Goal: Book appointment/travel/reservation

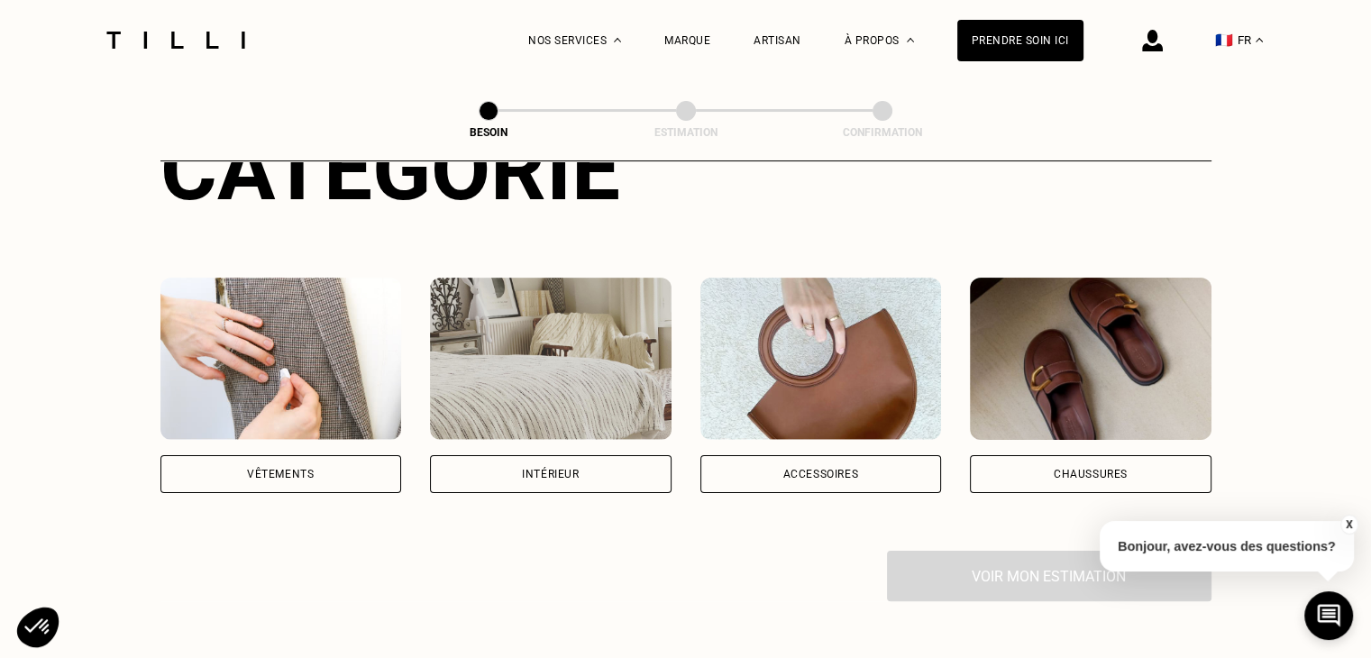
scroll to position [270, 0]
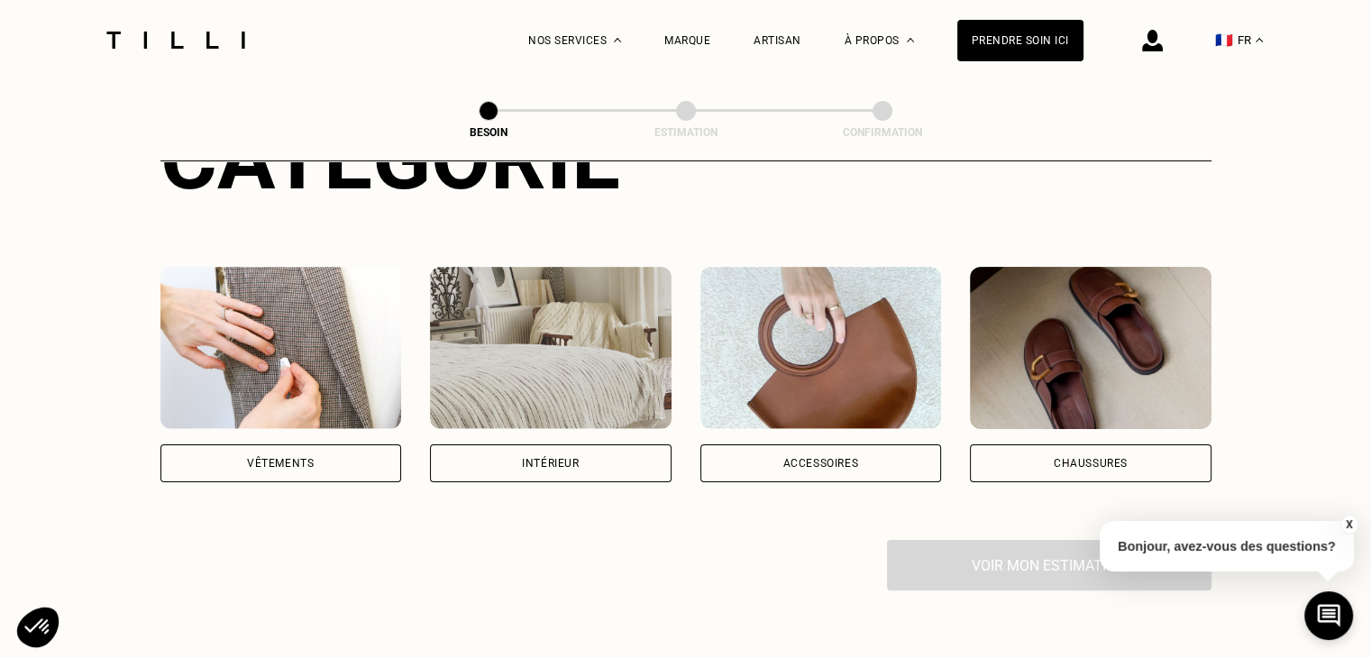
click at [339, 444] on div "Vêtements" at bounding box center [281, 463] width 242 height 38
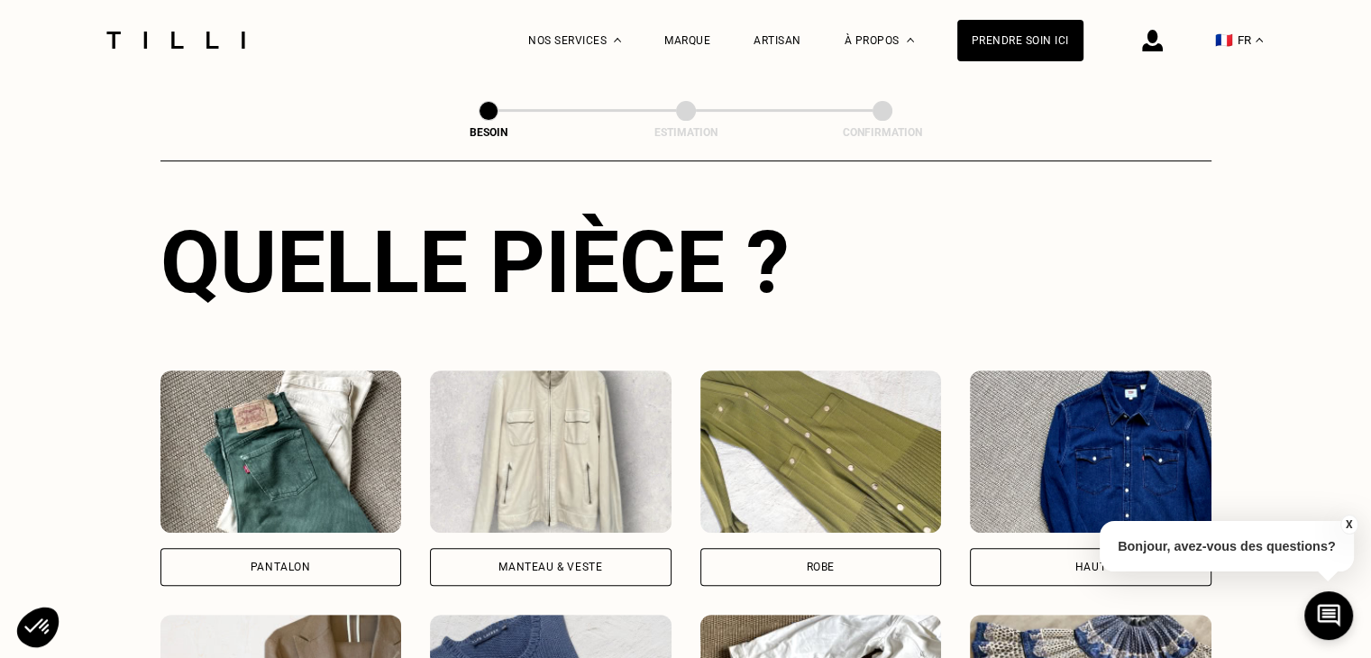
scroll to position [768, 0]
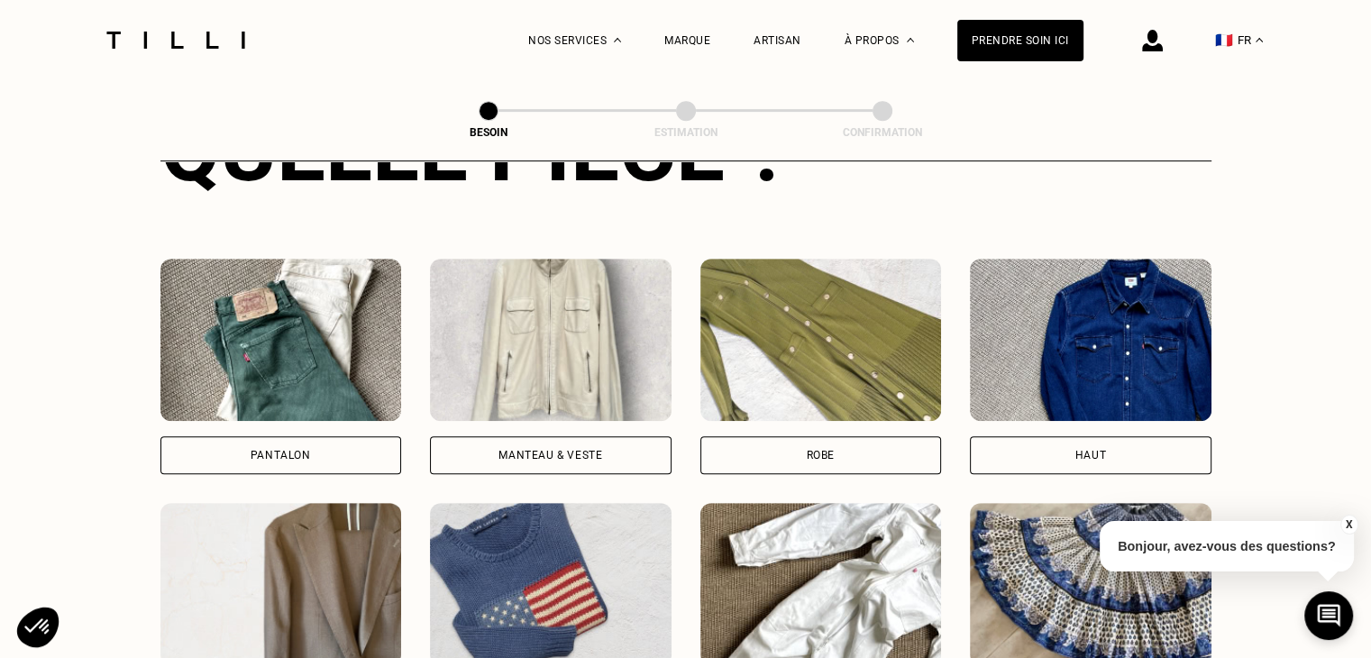
click at [358, 436] on div "Pantalon" at bounding box center [281, 455] width 242 height 38
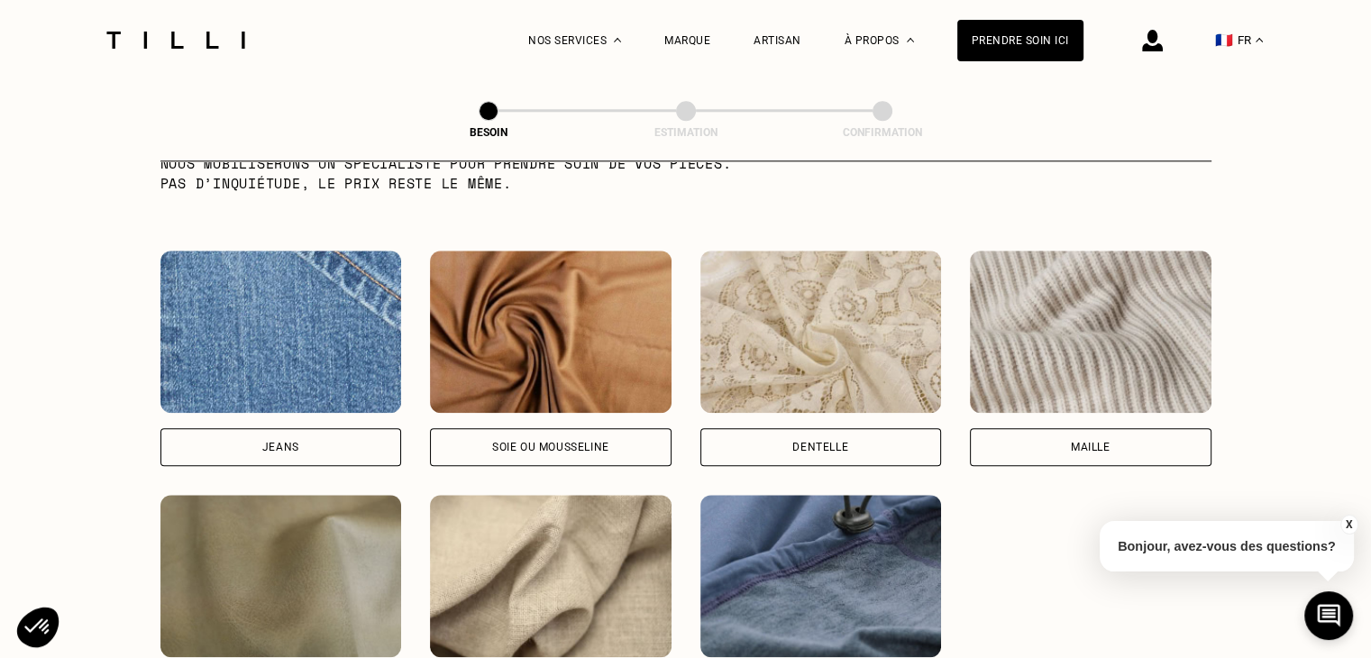
scroll to position [1928, 0]
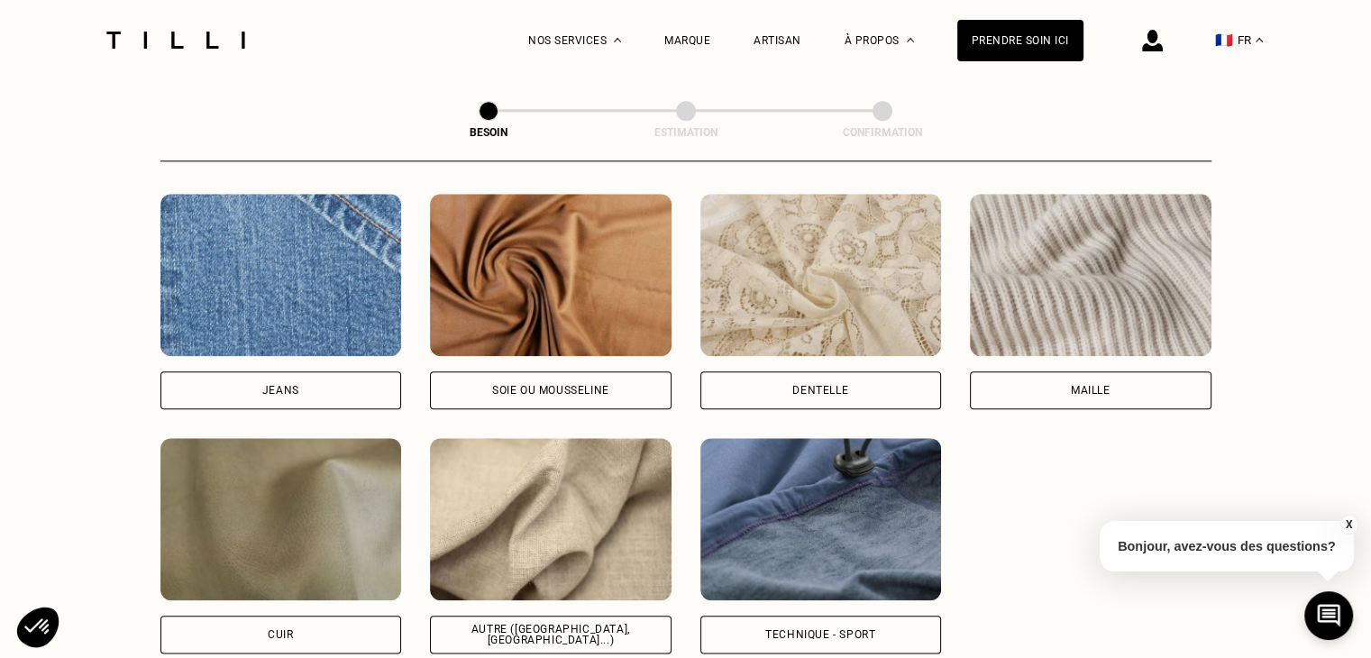
click at [323, 382] on div "Jeans" at bounding box center [281, 390] width 242 height 38
select select "FR"
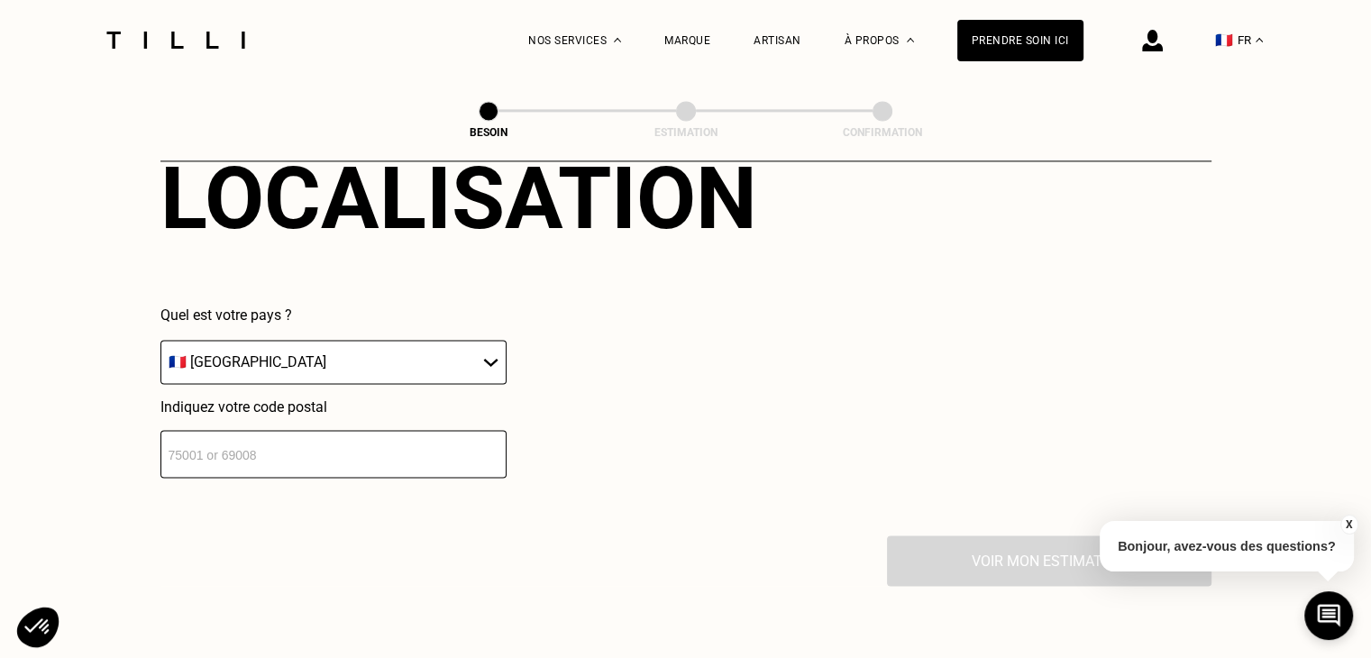
scroll to position [2602, 0]
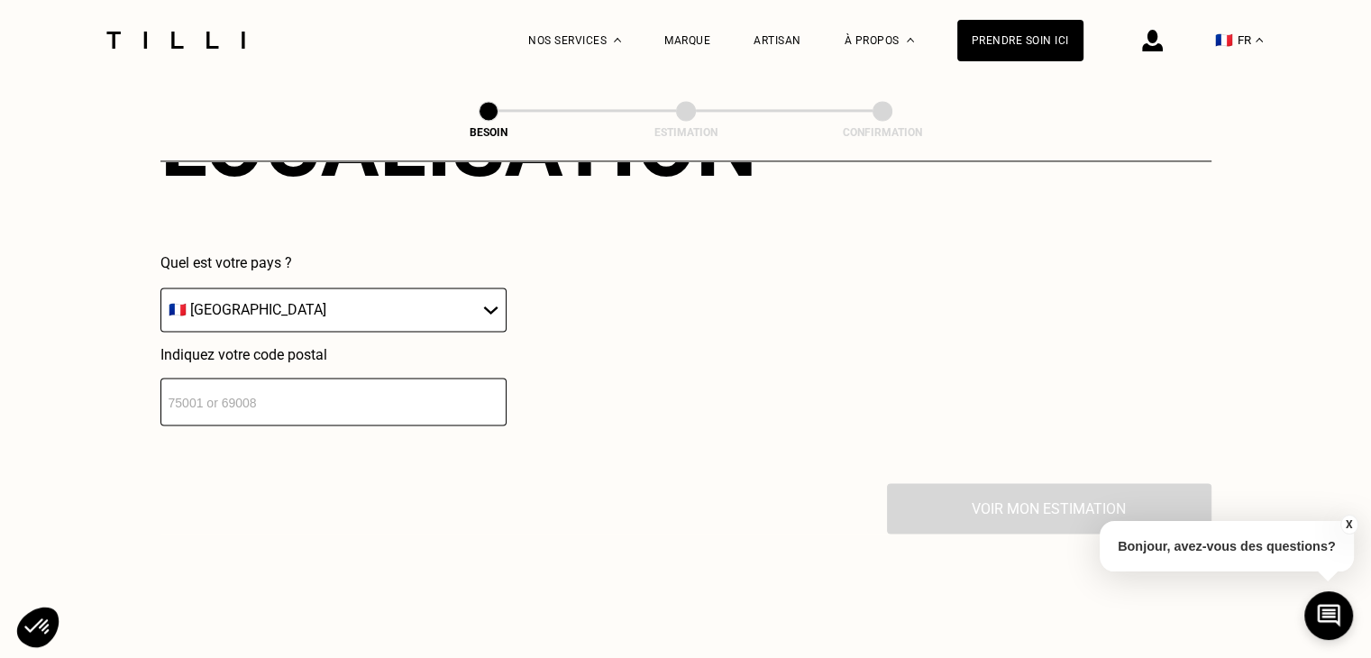
click at [343, 394] on input "number" at bounding box center [333, 402] width 346 height 48
type input "69290"
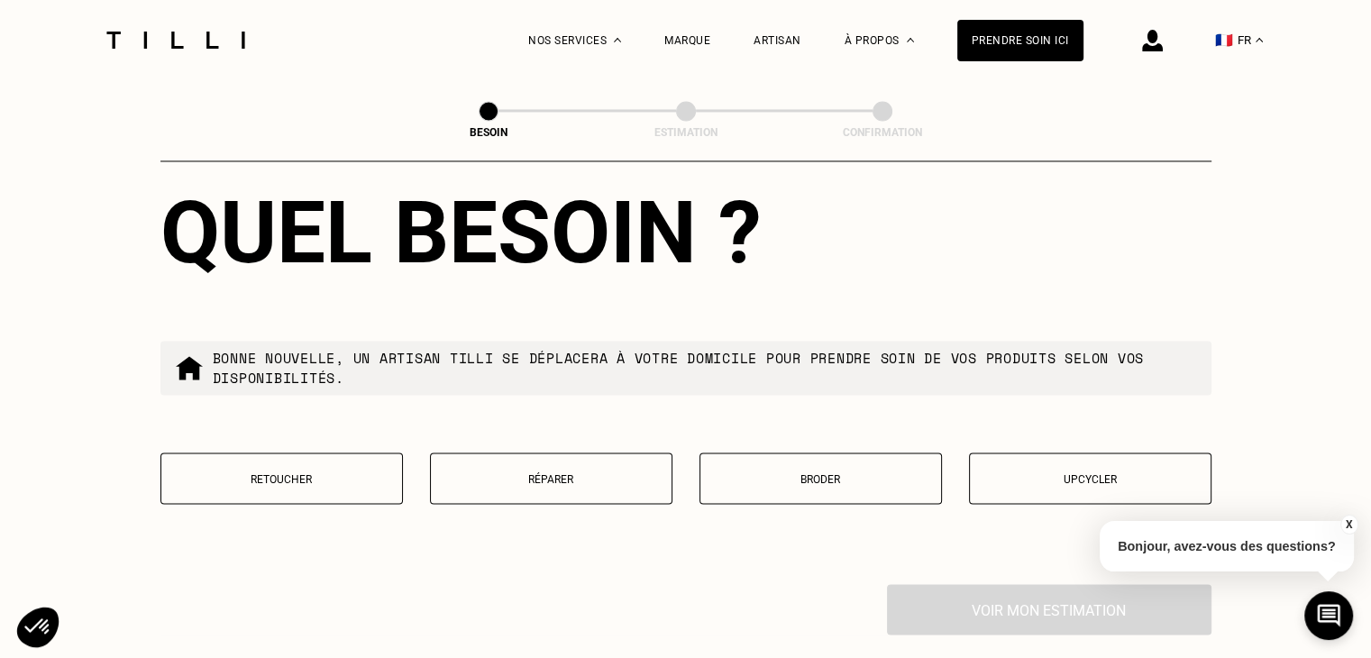
scroll to position [3051, 0]
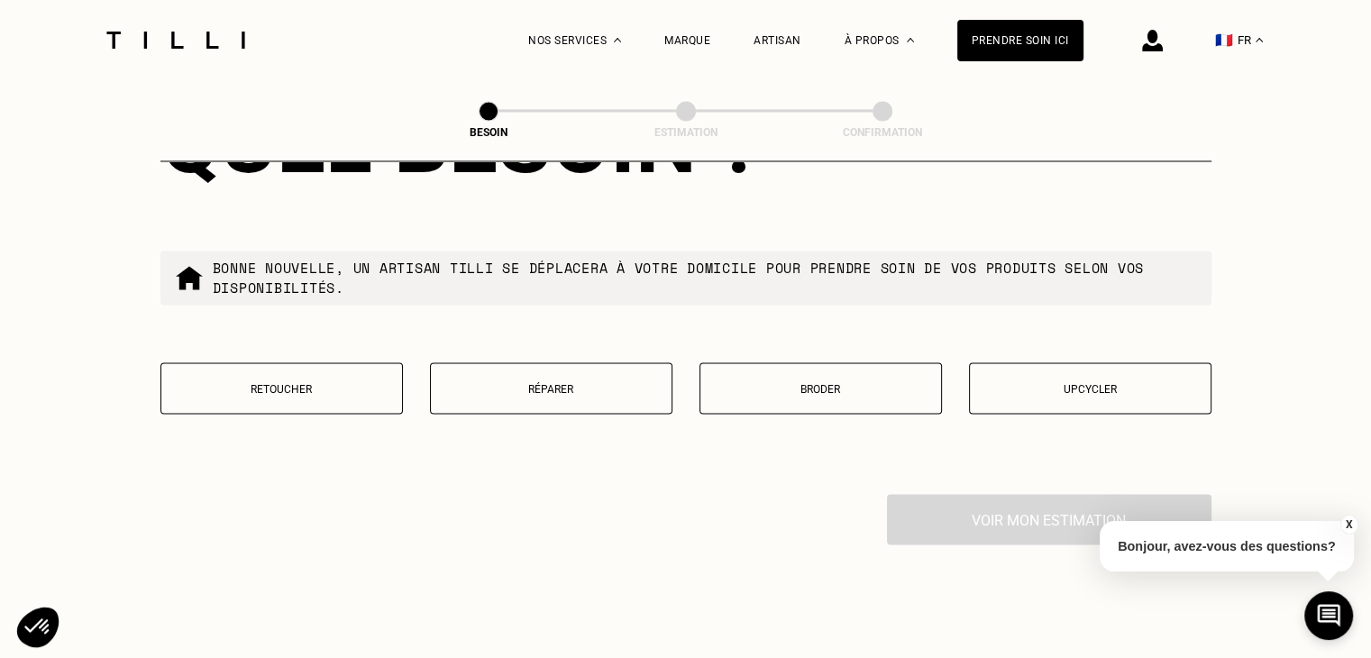
click at [273, 366] on button "Retoucher" at bounding box center [281, 387] width 243 height 51
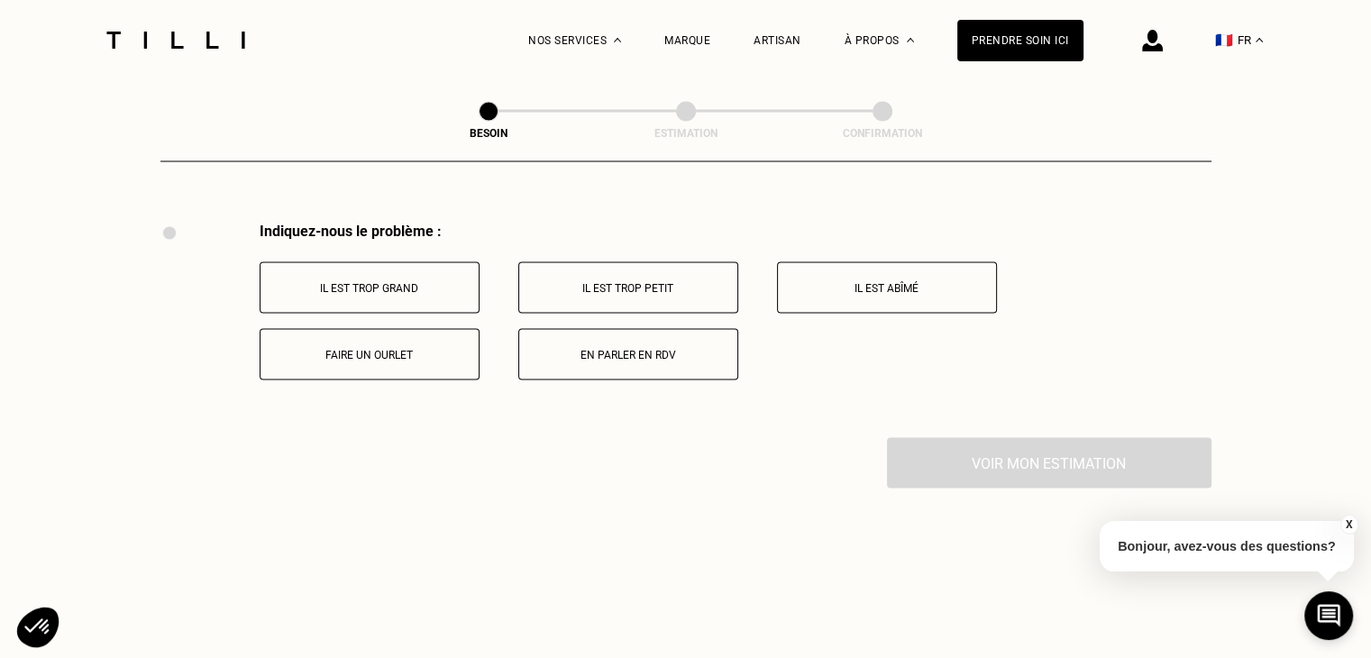
scroll to position [3333, 0]
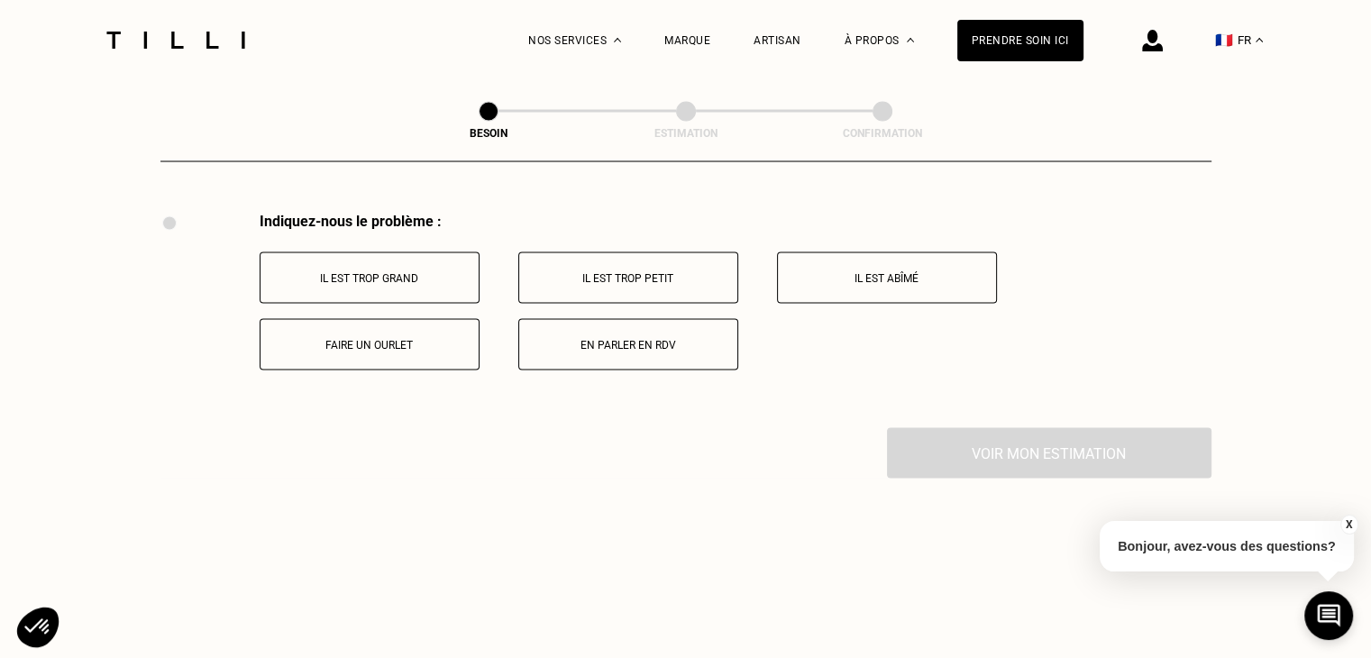
click at [368, 338] on p "Faire un ourlet" at bounding box center [370, 344] width 200 height 13
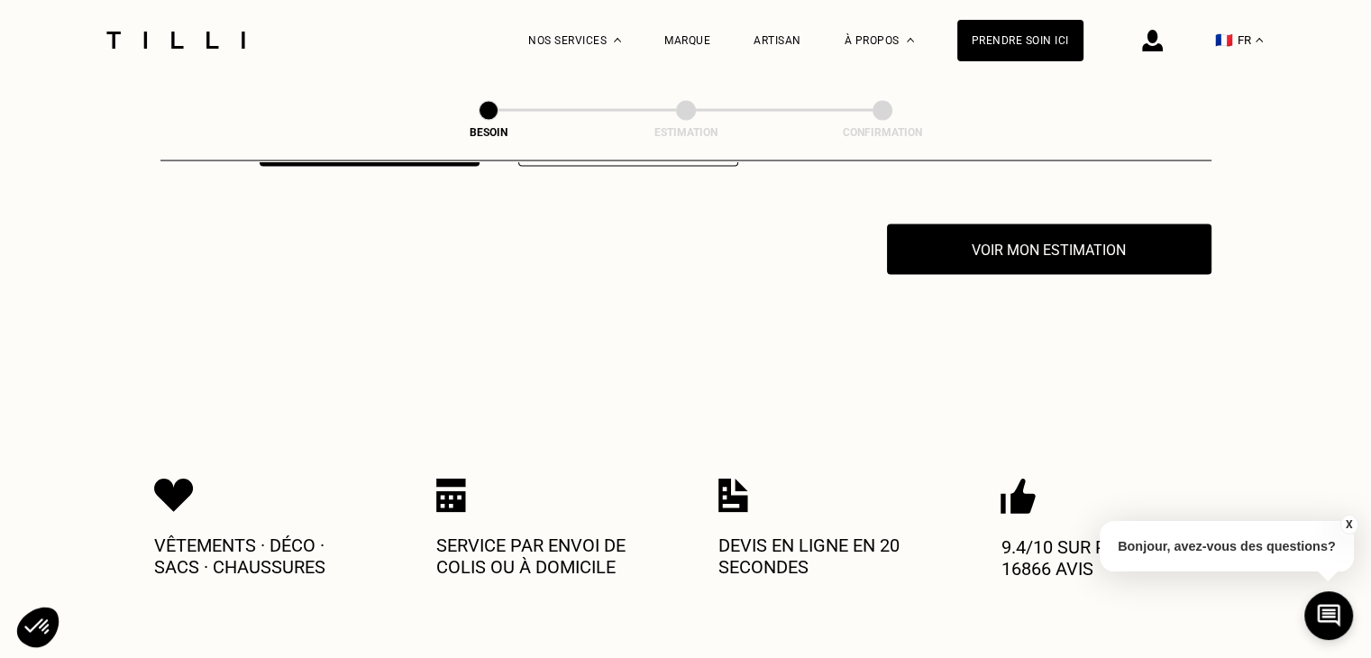
scroll to position [3548, 0]
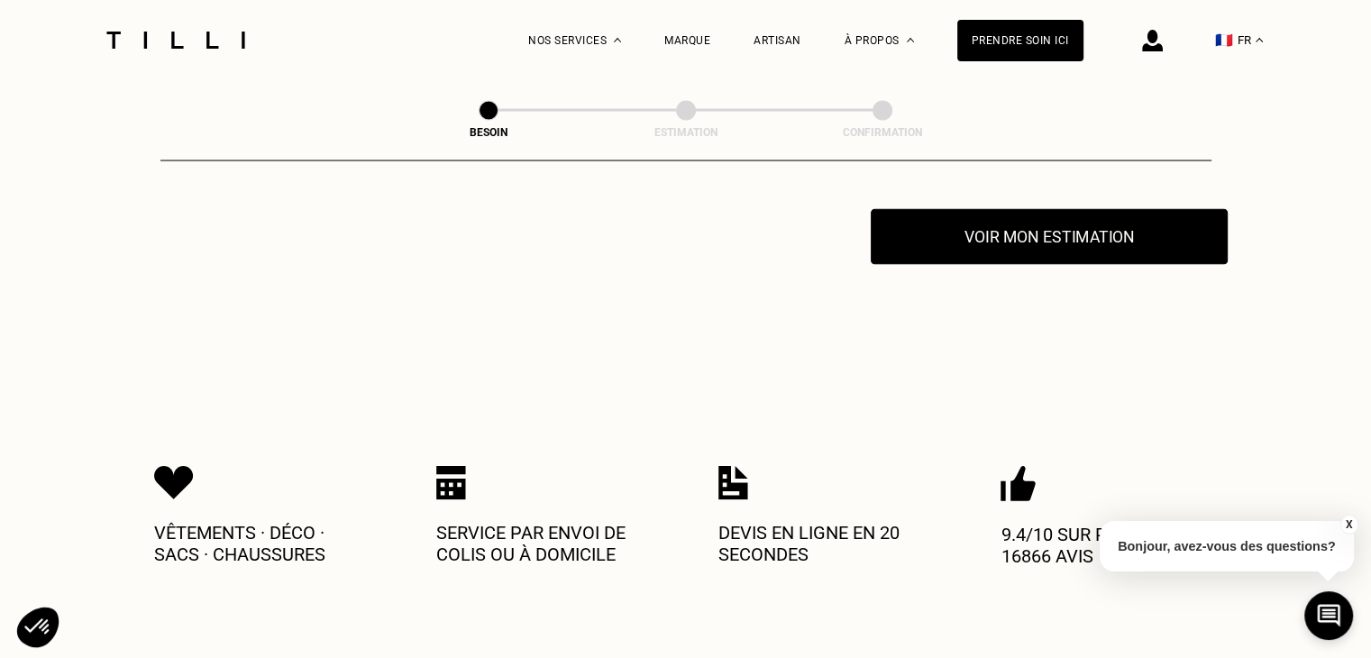
click at [959, 217] on button "Voir mon estimation" at bounding box center [1049, 237] width 357 height 56
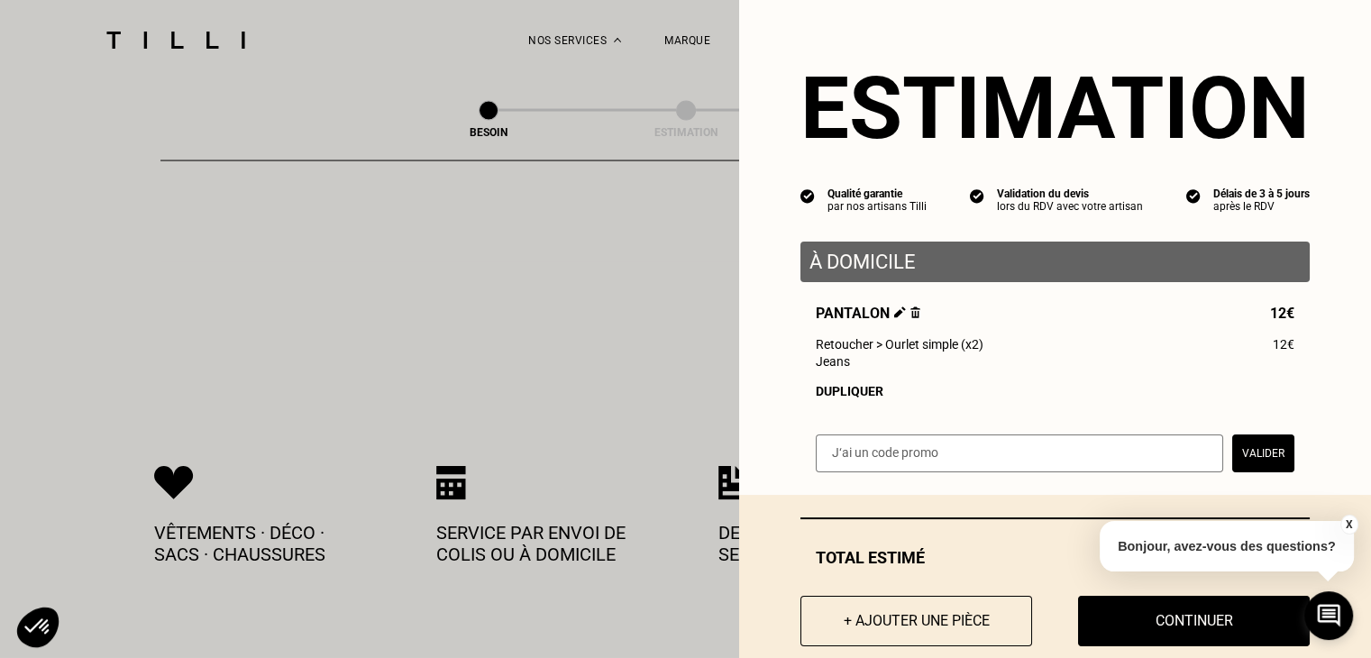
click at [835, 394] on div "Dupliquer" at bounding box center [1055, 391] width 479 height 14
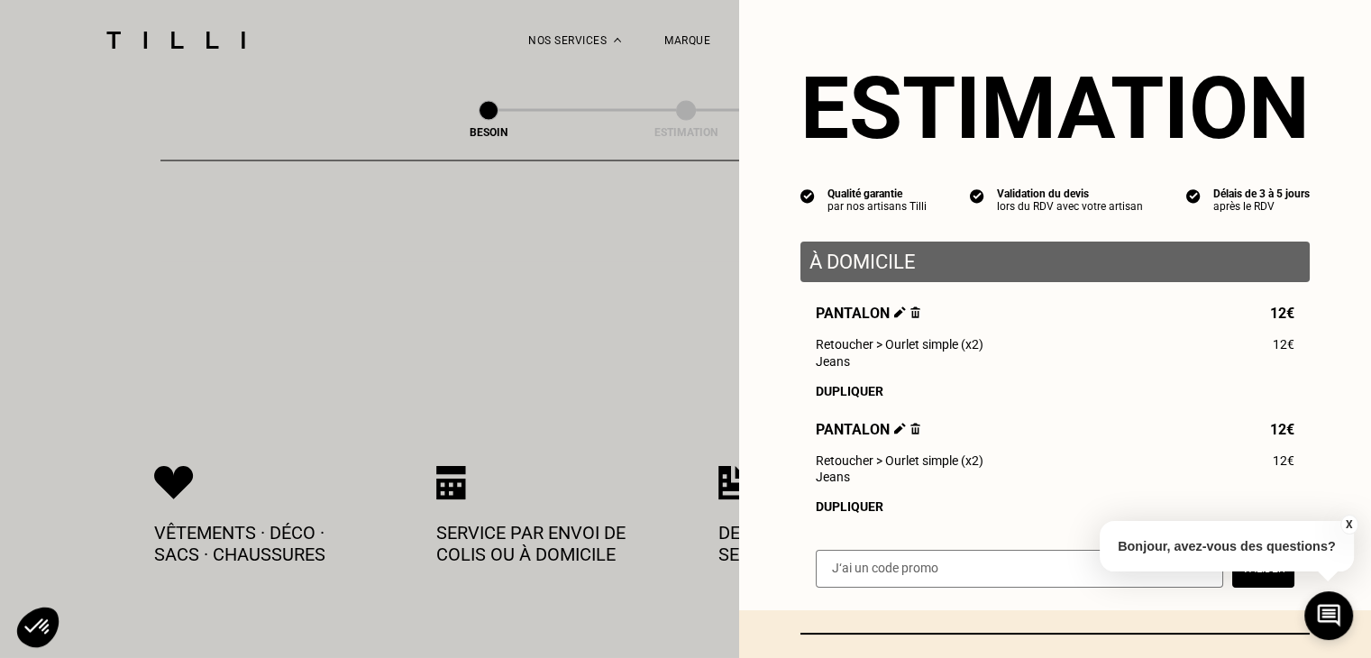
scroll to position [90, 0]
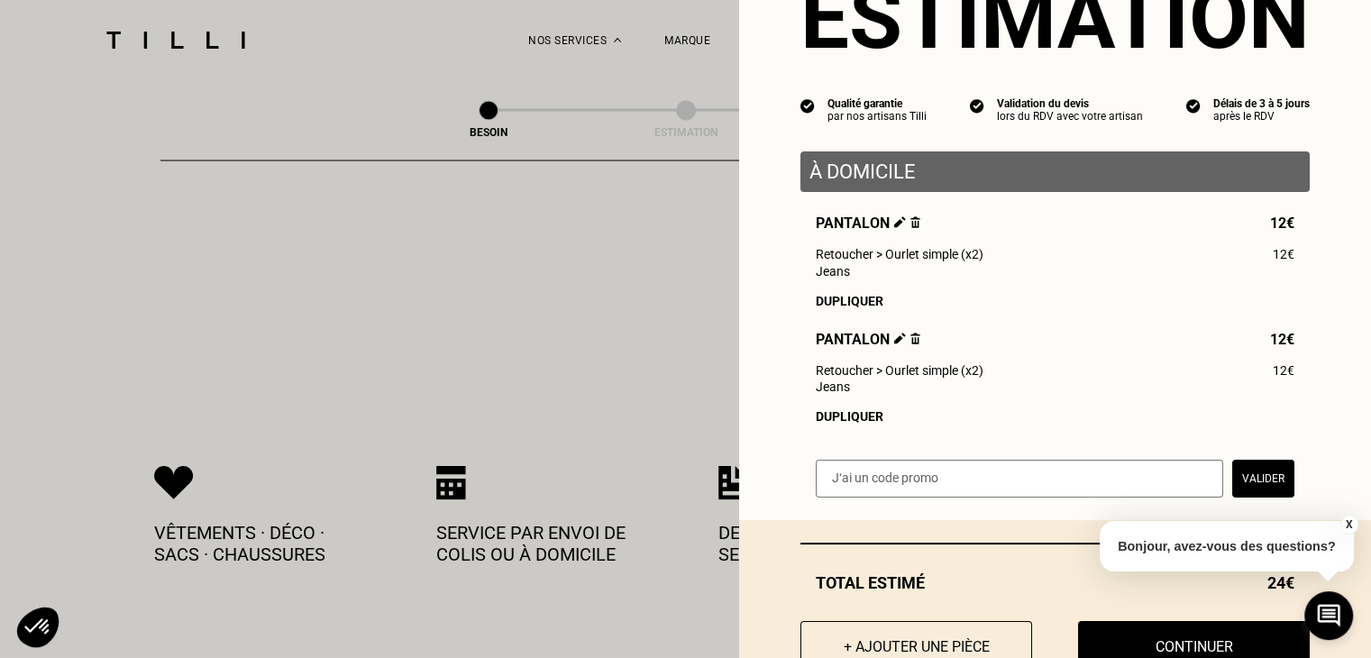
click at [819, 424] on div "Dupliquer" at bounding box center [1055, 416] width 479 height 14
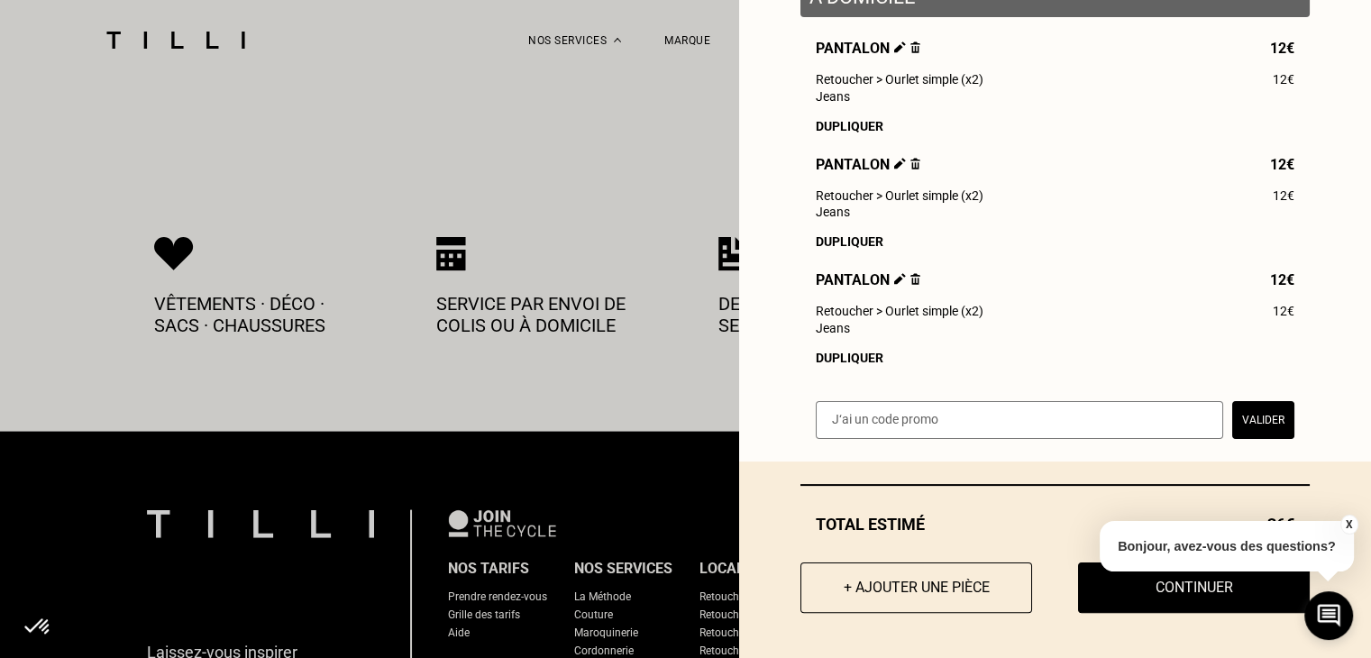
scroll to position [3819, 0]
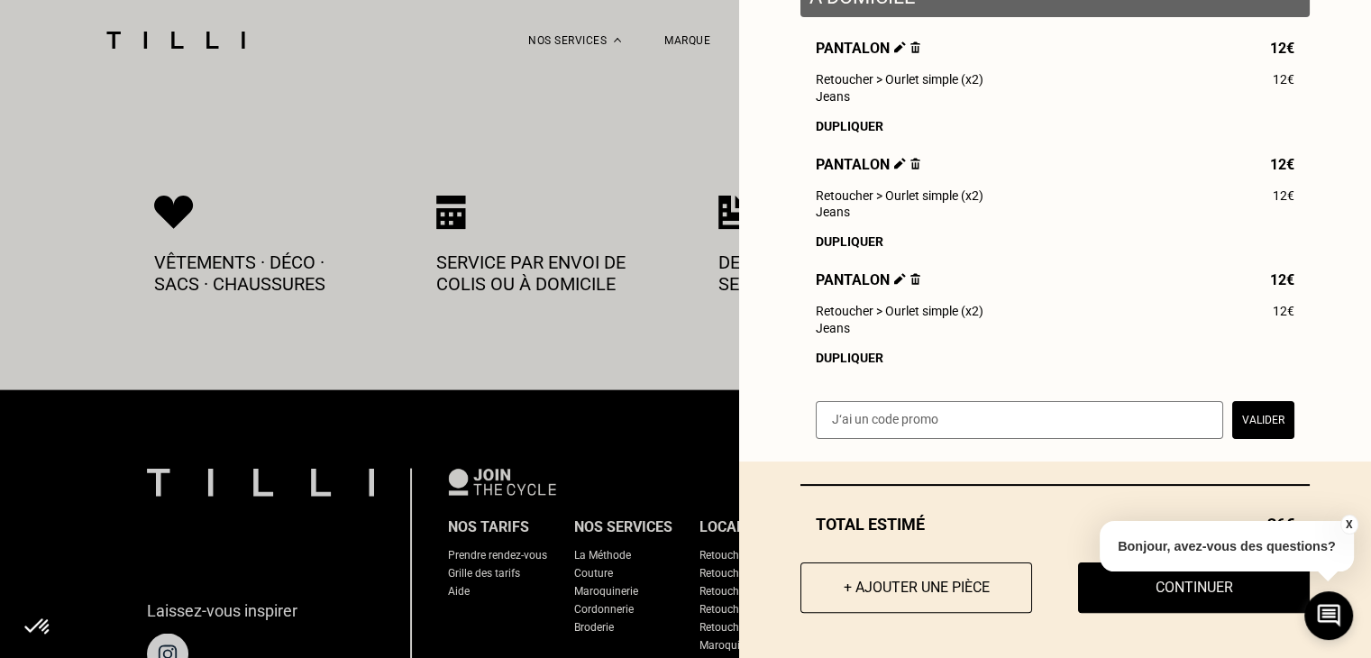
click at [1350, 527] on button "X" at bounding box center [1349, 525] width 18 height 20
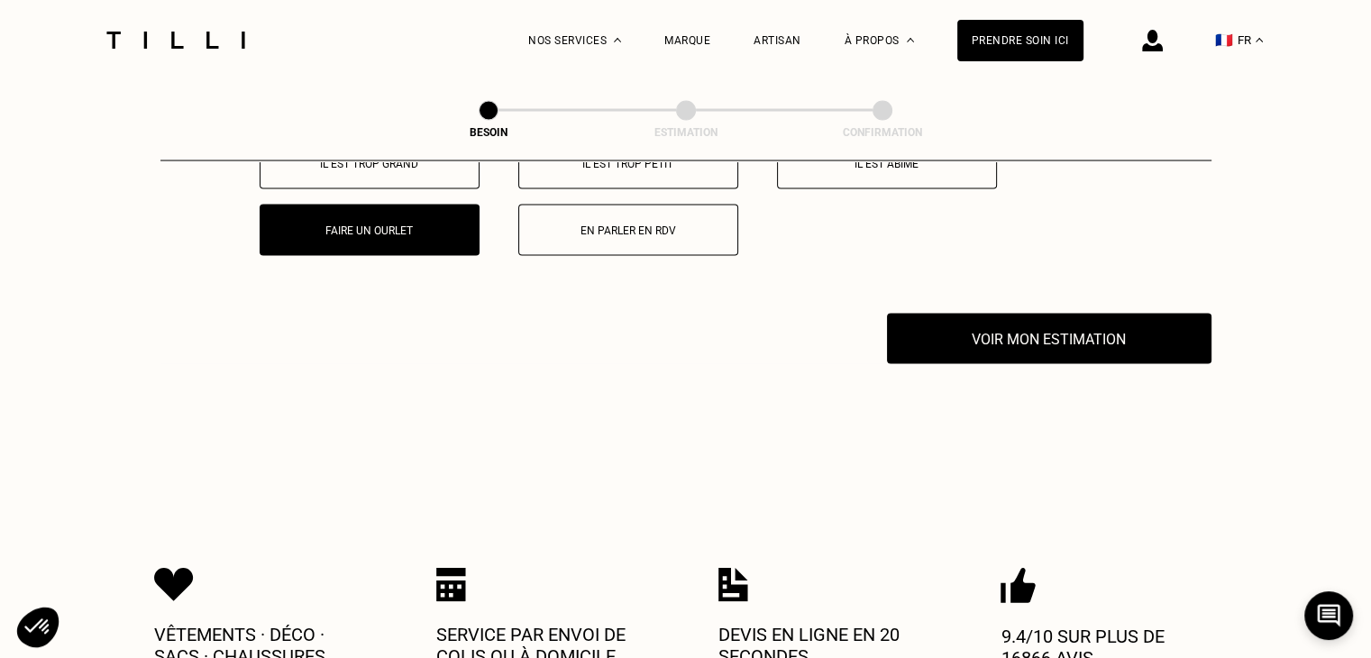
scroll to position [3458, 0]
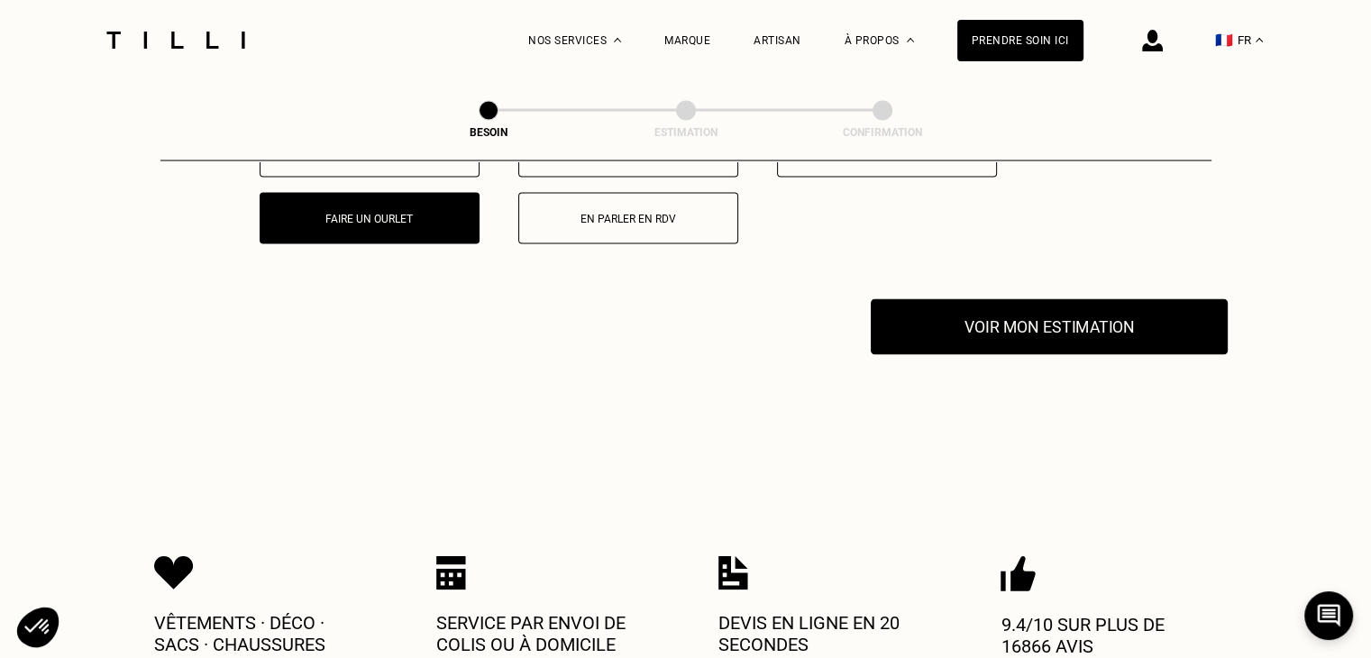
click at [942, 338] on button "Voir mon estimation" at bounding box center [1049, 327] width 357 height 56
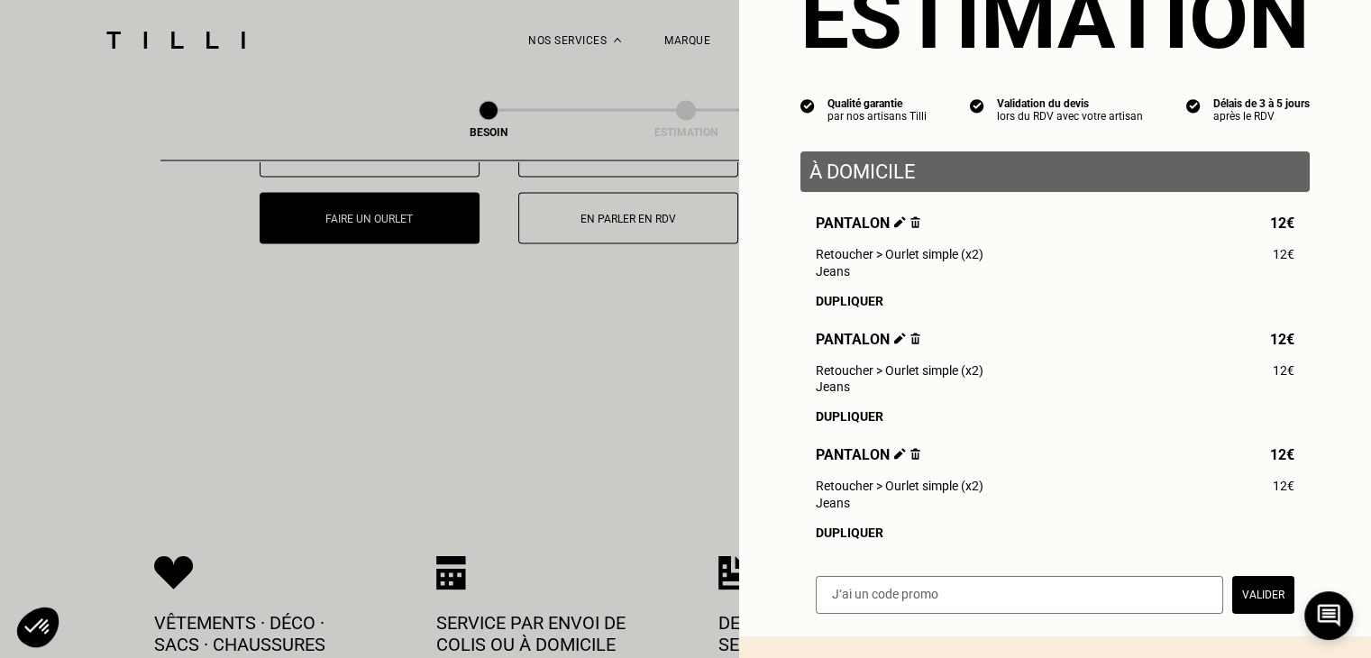
scroll to position [180, 0]
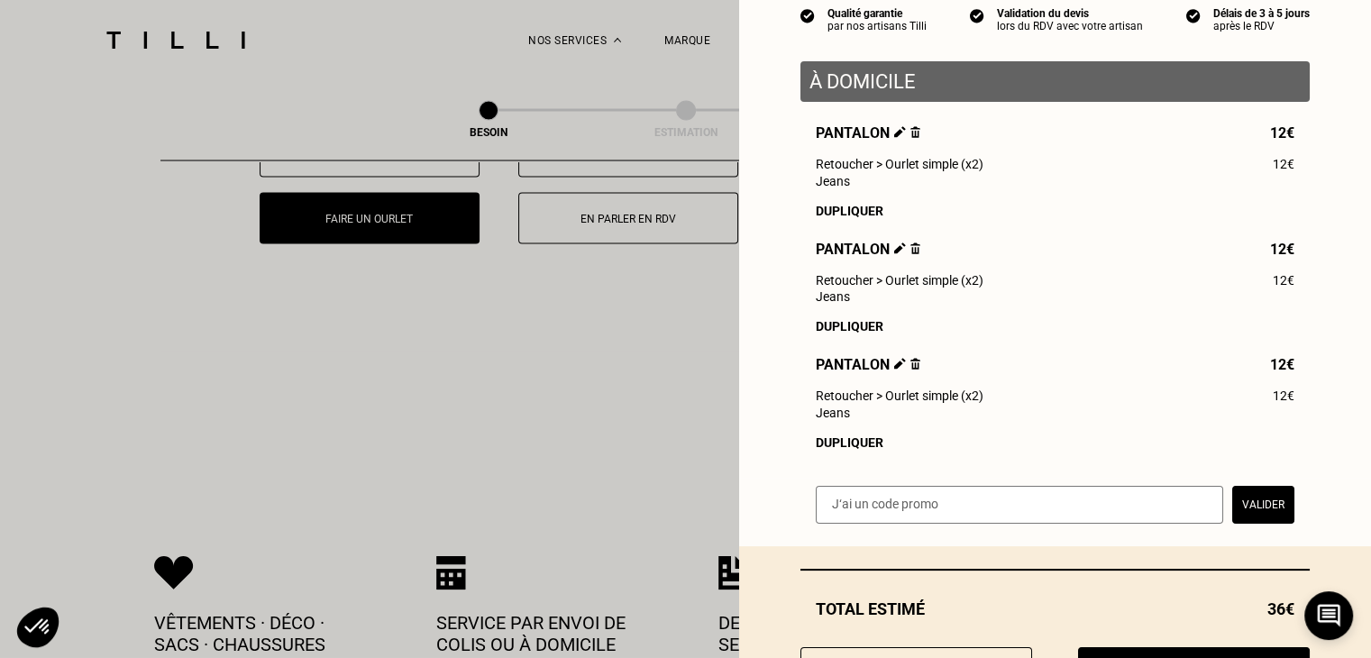
click at [824, 450] on div "Dupliquer" at bounding box center [1055, 442] width 479 height 14
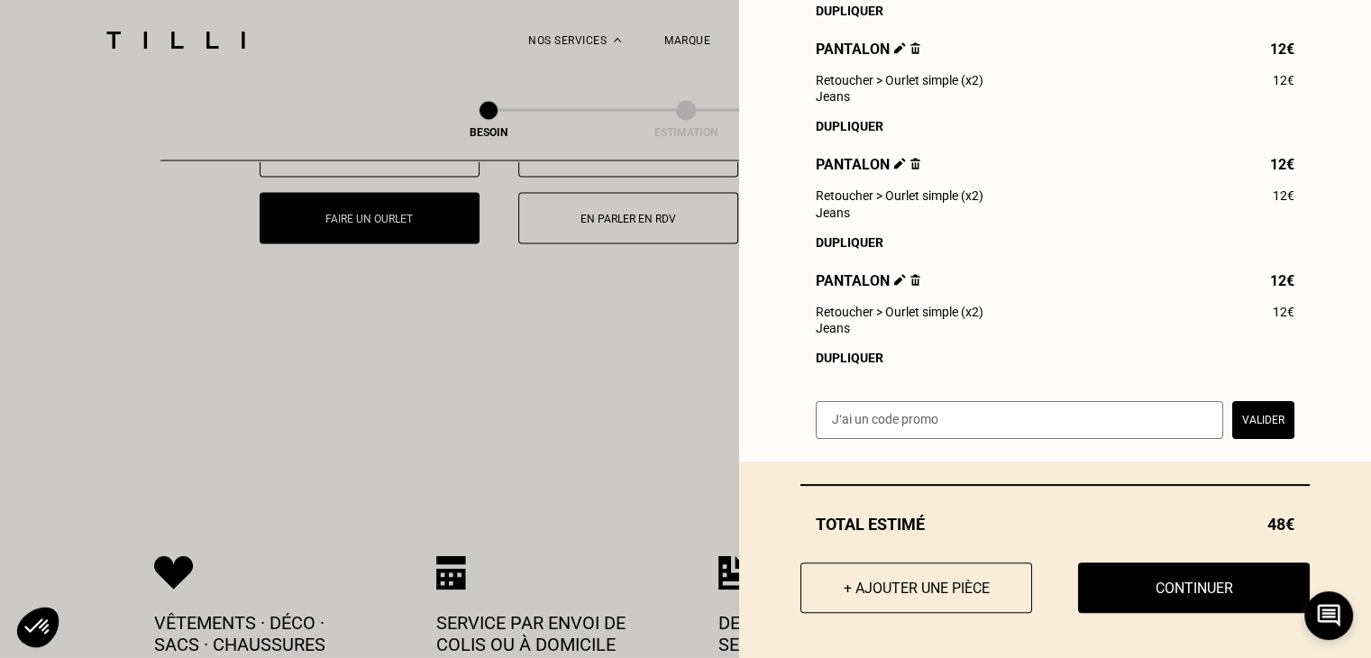
scroll to position [395, 0]
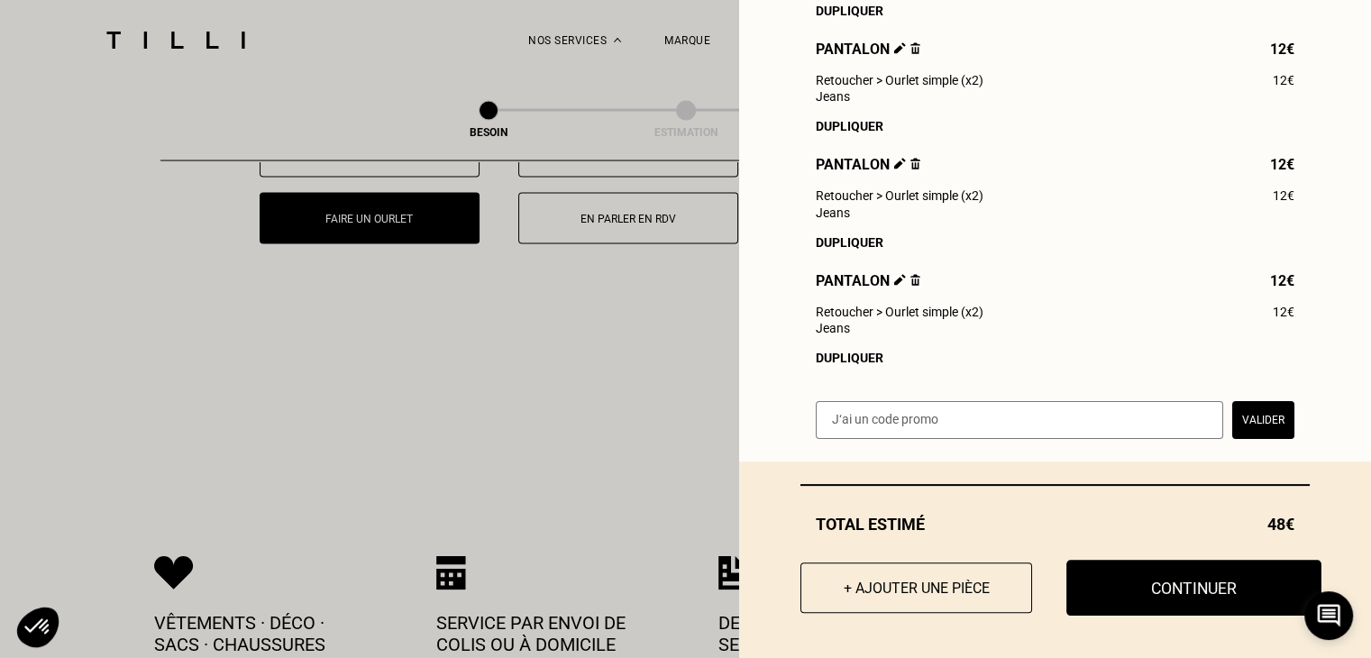
click at [1158, 585] on button "Continuer" at bounding box center [1194, 588] width 255 height 56
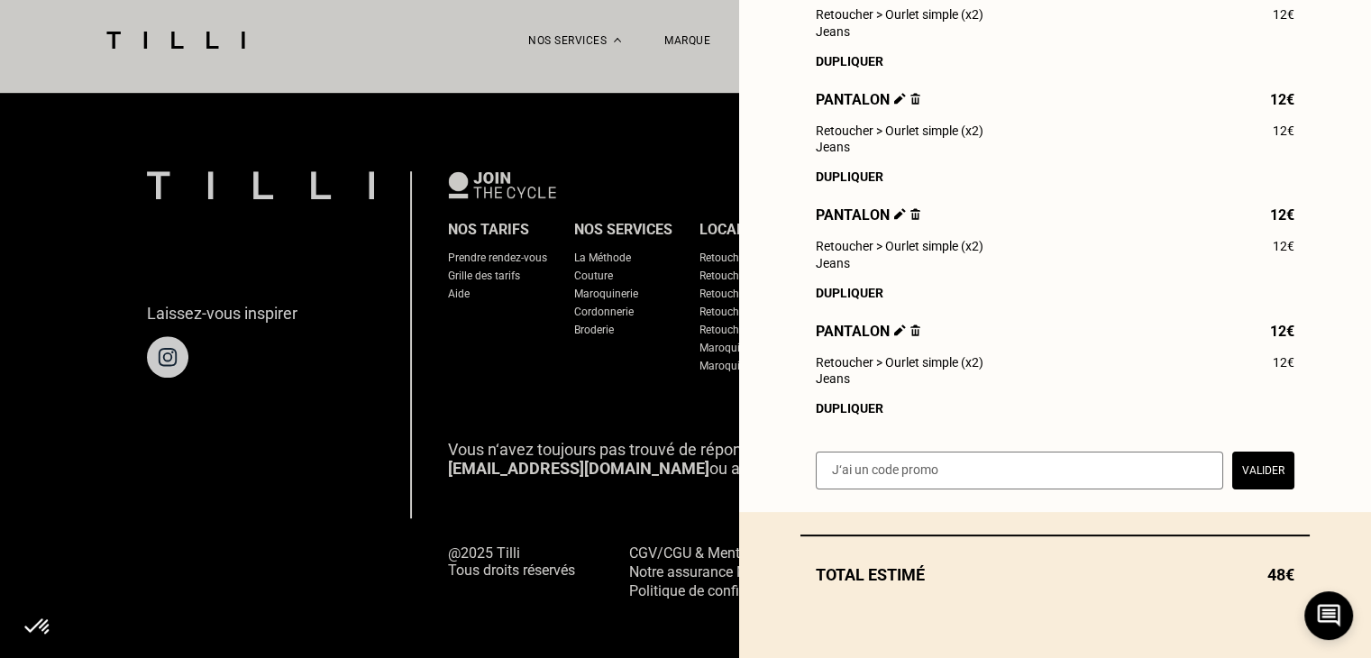
scroll to position [344, 0]
select select "FR"
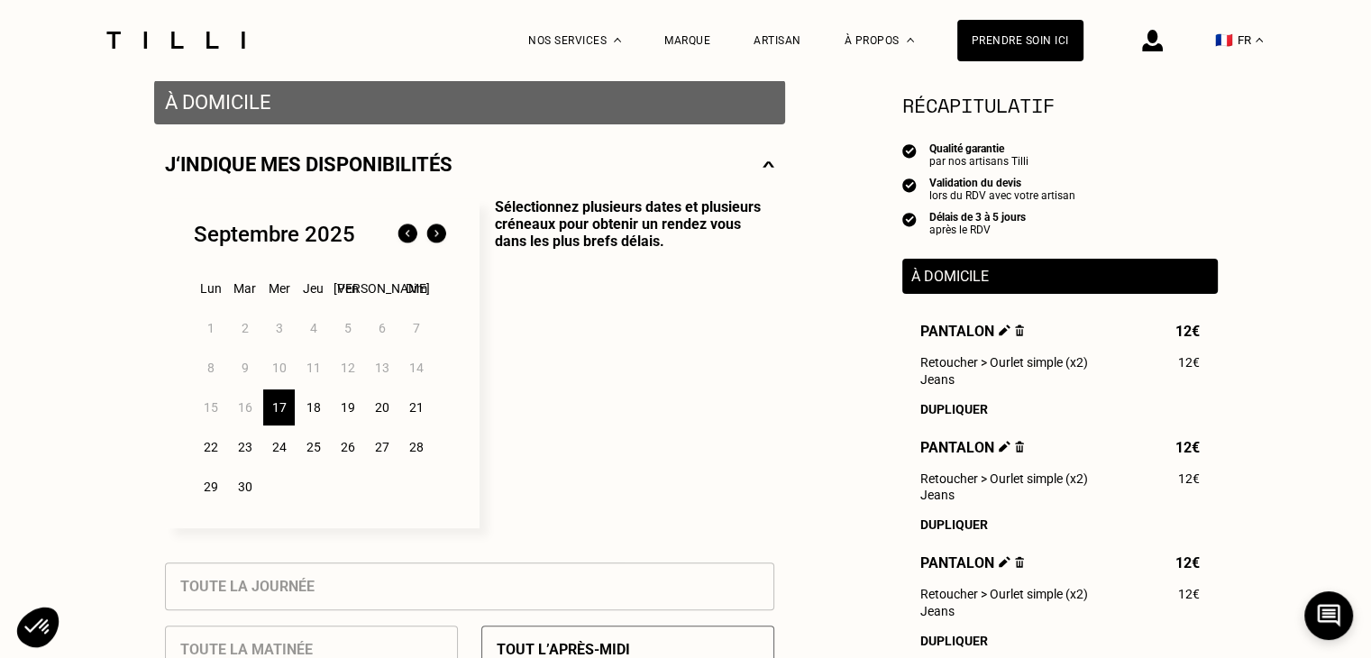
scroll to position [361, 0]
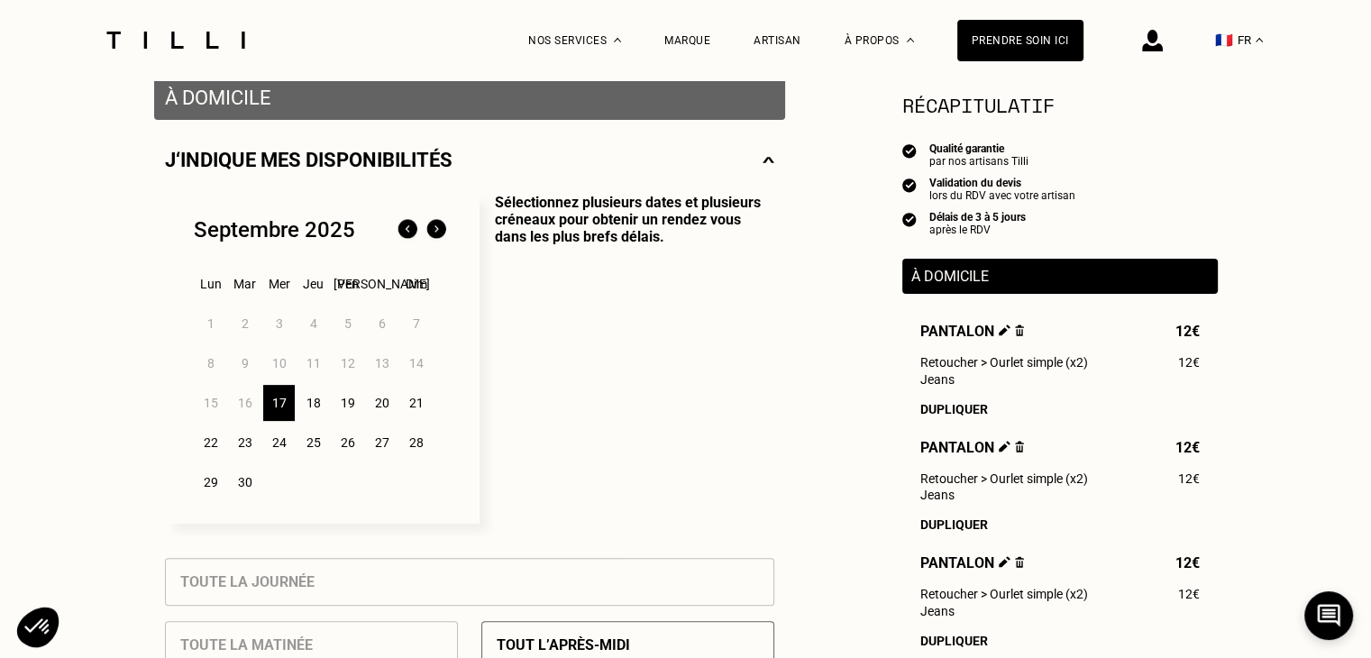
click at [283, 402] on div "17" at bounding box center [279, 403] width 32 height 36
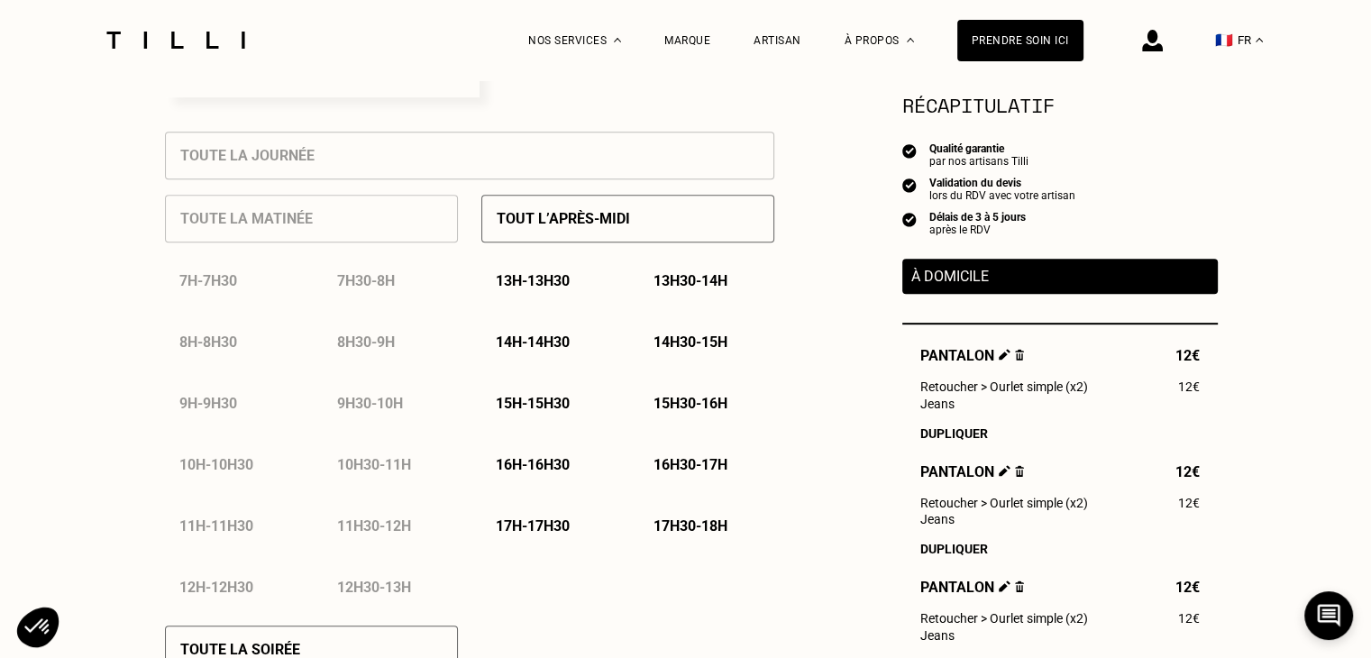
scroll to position [811, 0]
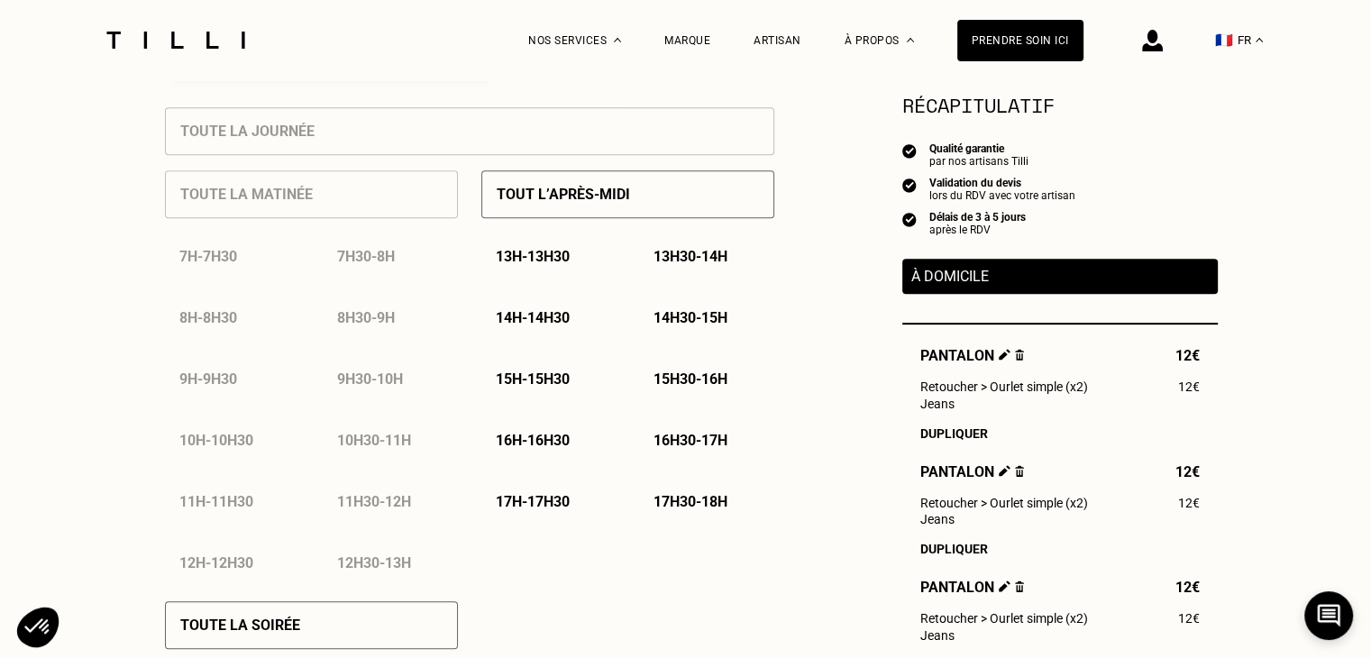
click at [626, 203] on p "Tout l’après-midi" at bounding box center [563, 194] width 133 height 17
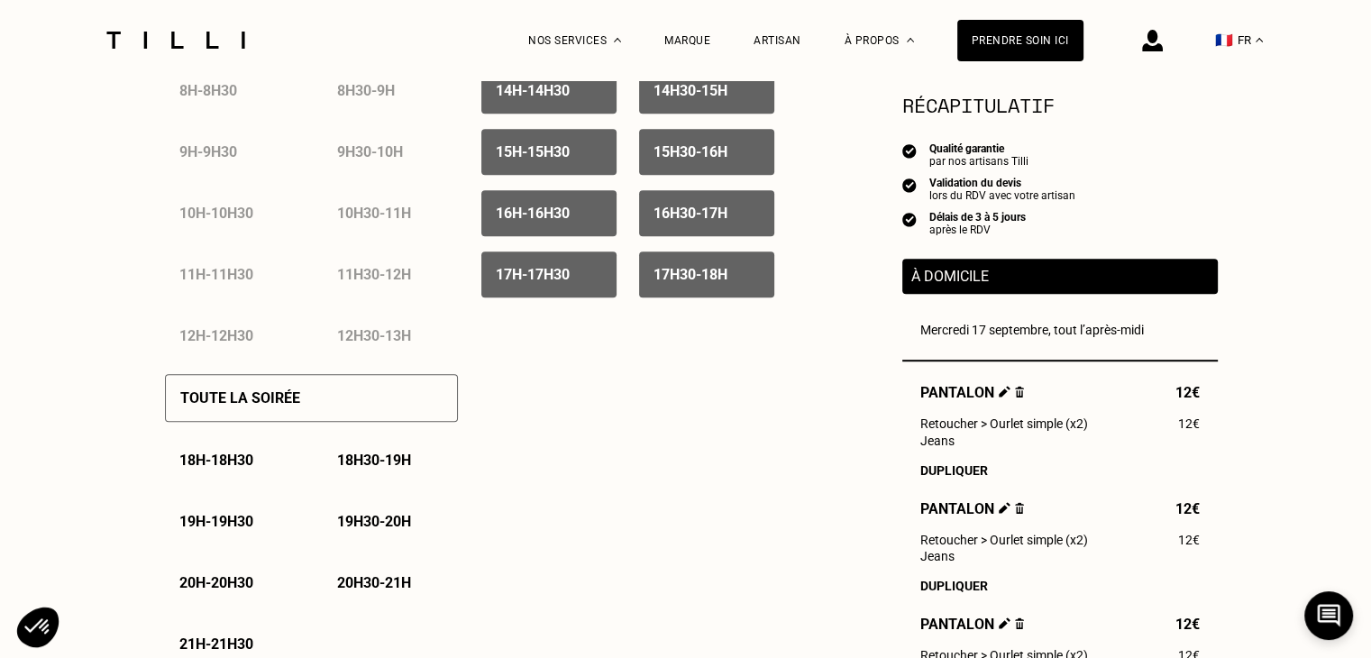
scroll to position [1082, 0]
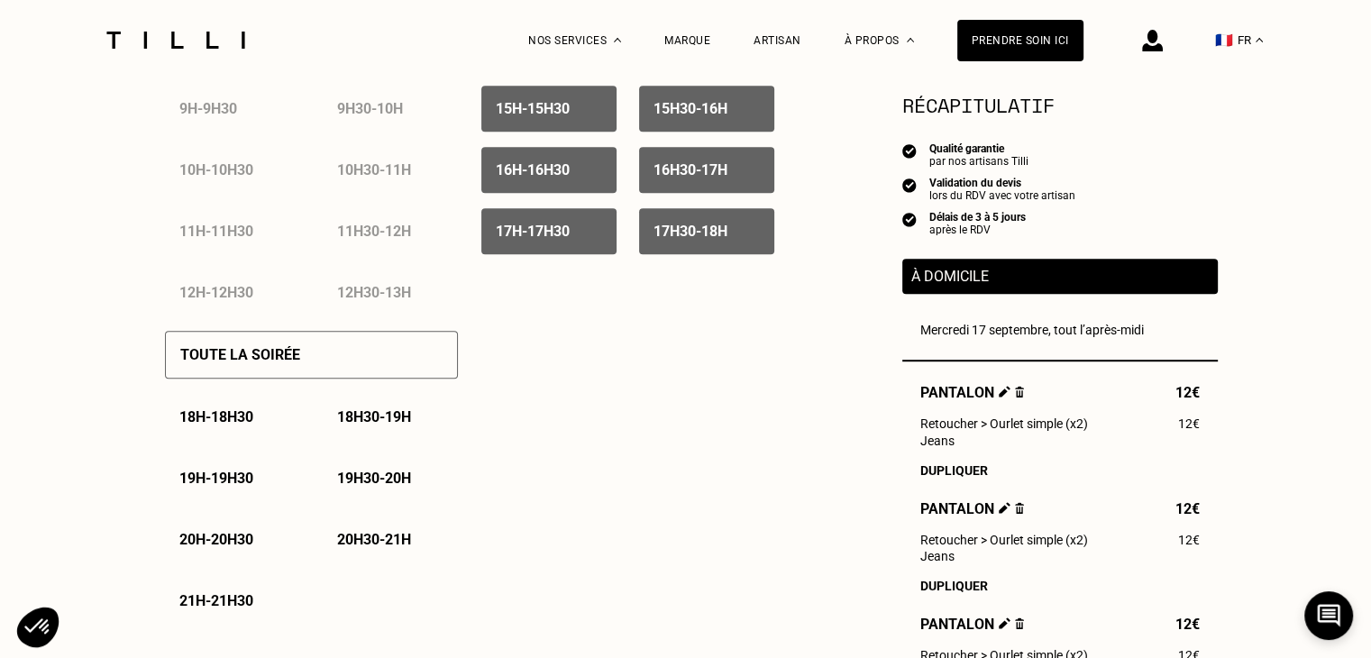
click at [352, 367] on div "Toute la soirée" at bounding box center [311, 355] width 293 height 48
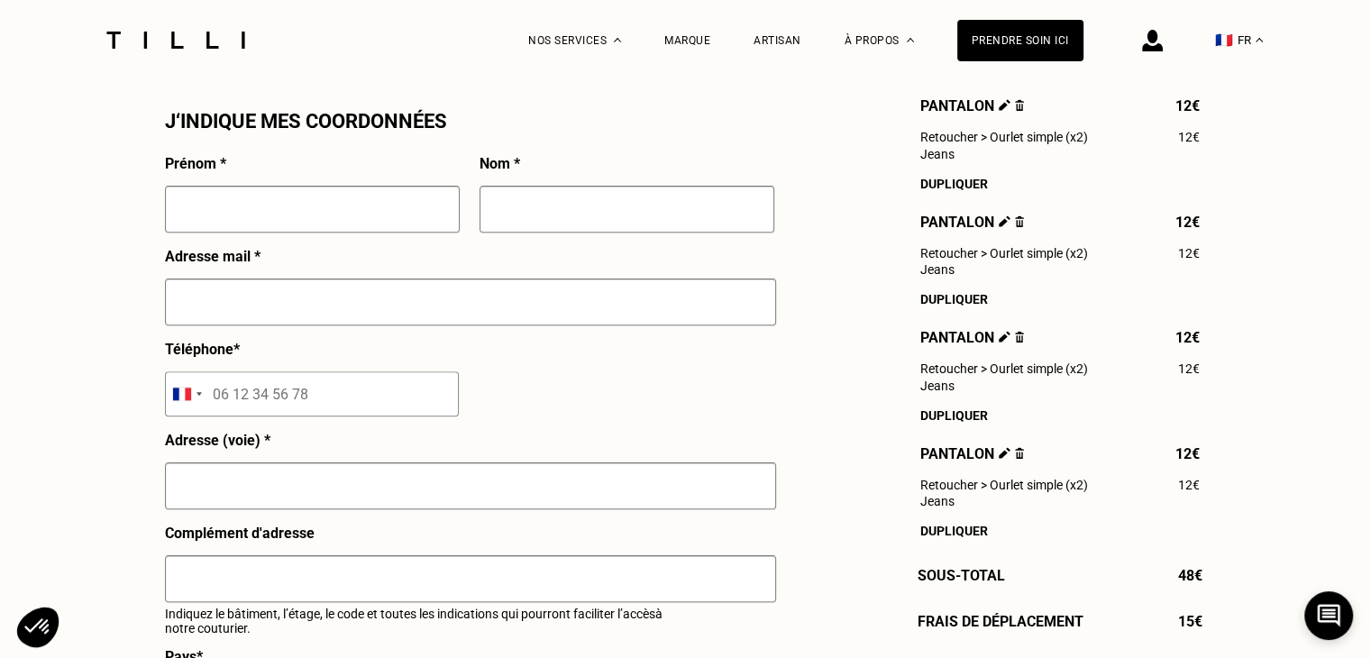
scroll to position [1533, 0]
